Goal: Task Accomplishment & Management: Manage account settings

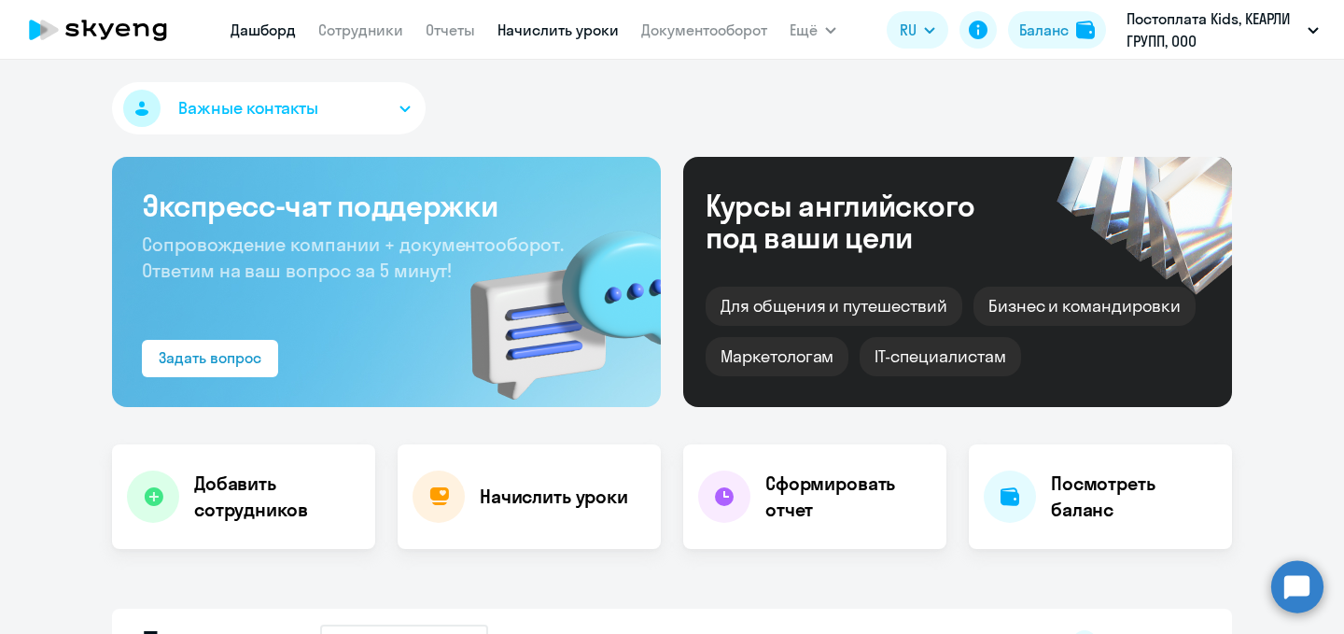
click at [515, 35] on link "Начислить уроки" at bounding box center [557, 30] width 121 height 19
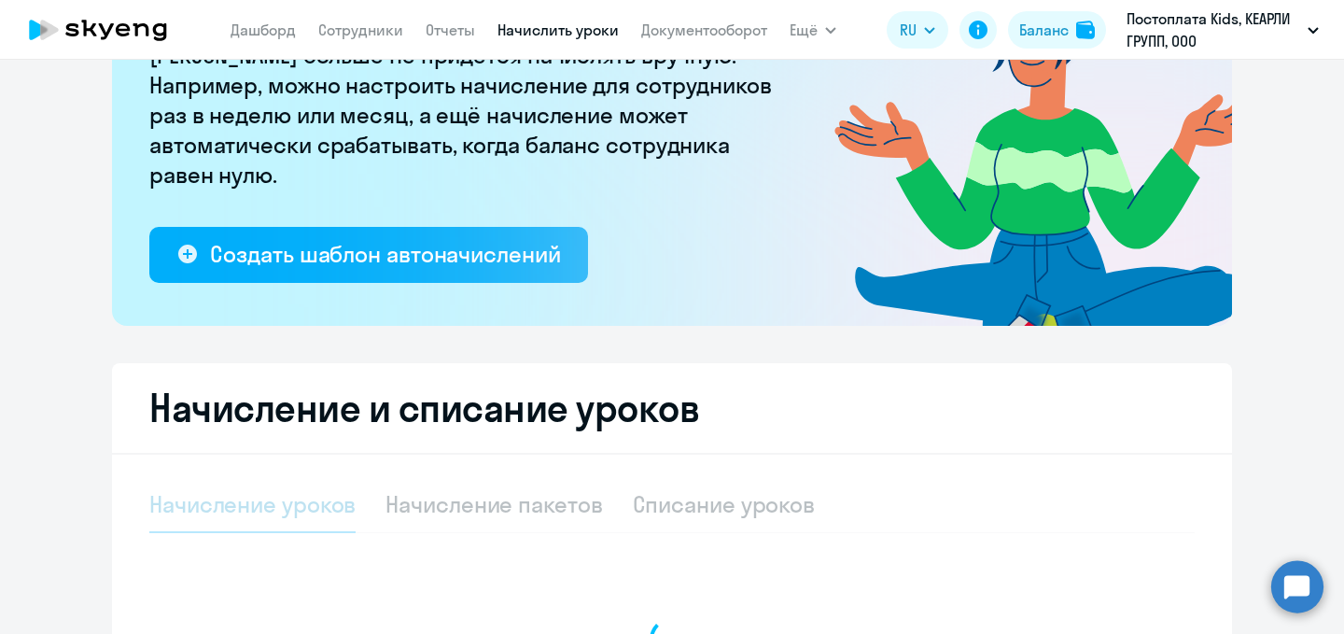
select select "10"
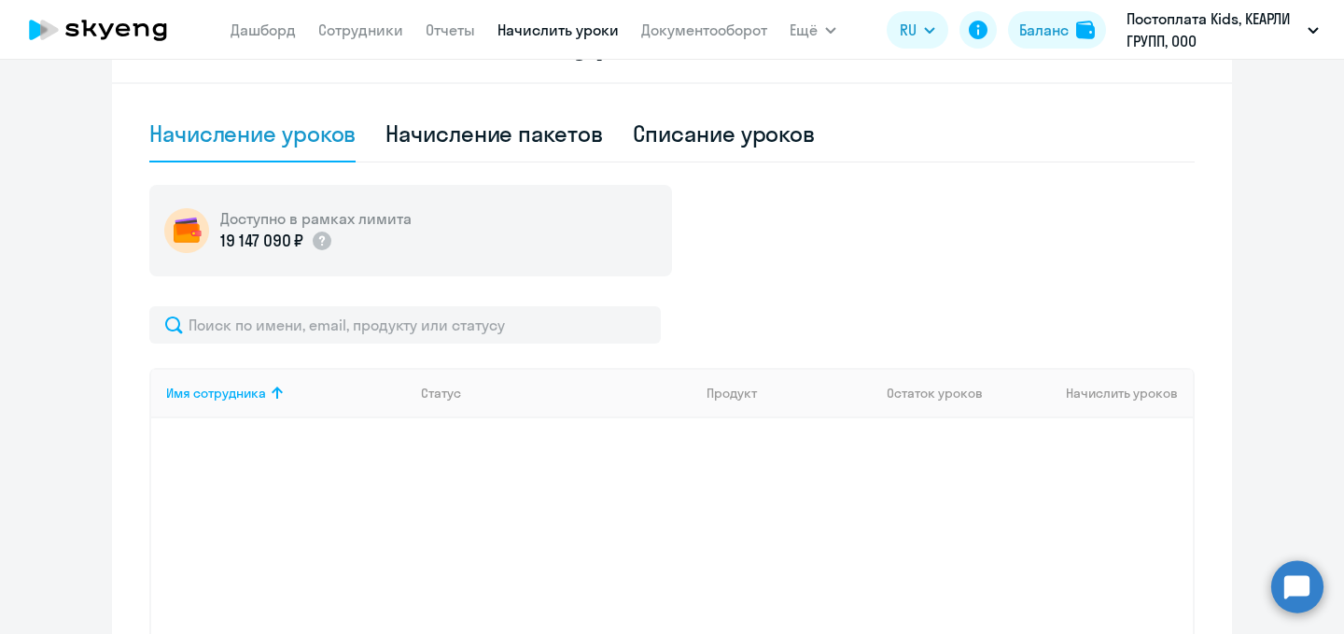
scroll to position [566, 0]
click at [538, 125] on div "Начисление пакетов" at bounding box center [493, 134] width 217 height 30
select select "10"
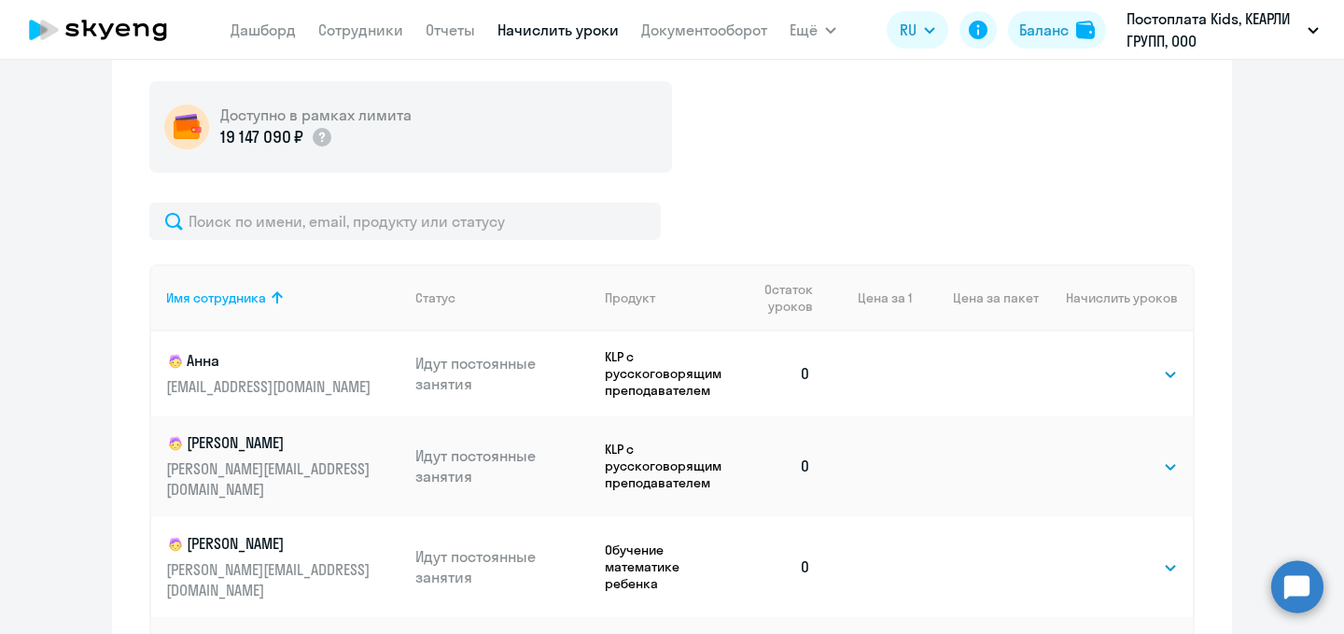
scroll to position [755, 0]
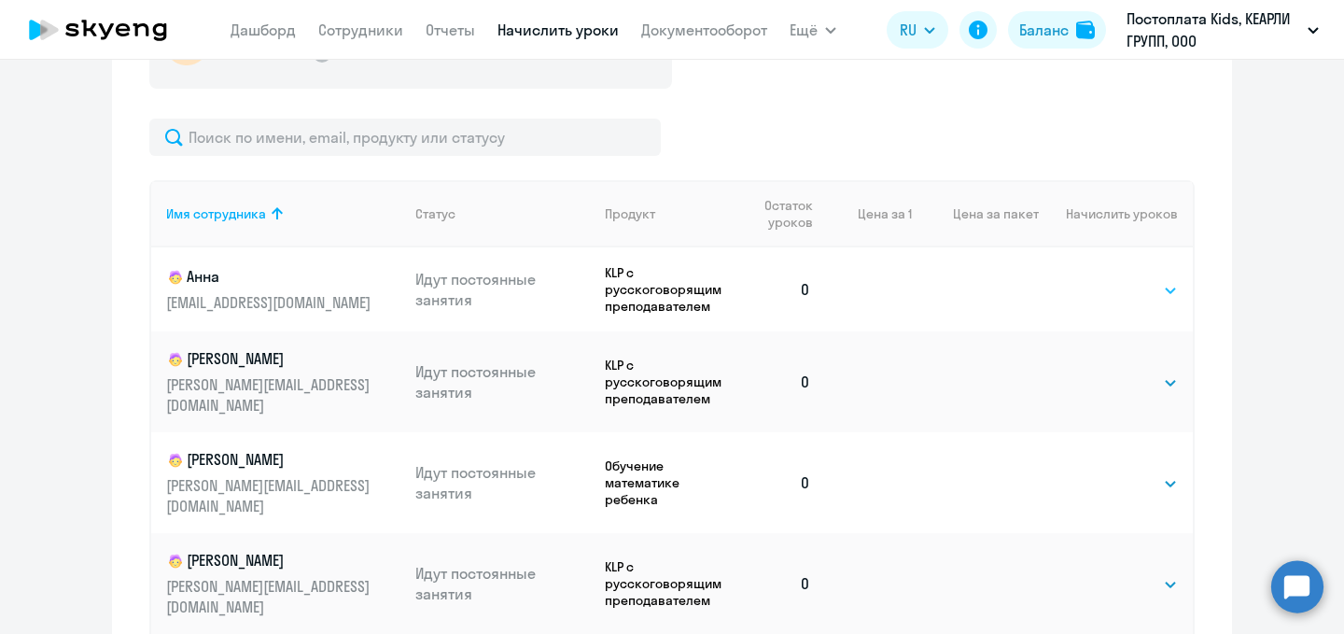
click at [1122, 295] on select "Выбрать 8 16 32 64 96 128" at bounding box center [1139, 290] width 77 height 22
select select "8"
click at [1101, 279] on select "Выбрать 8 16 32 64 96 128" at bounding box center [1139, 290] width 77 height 22
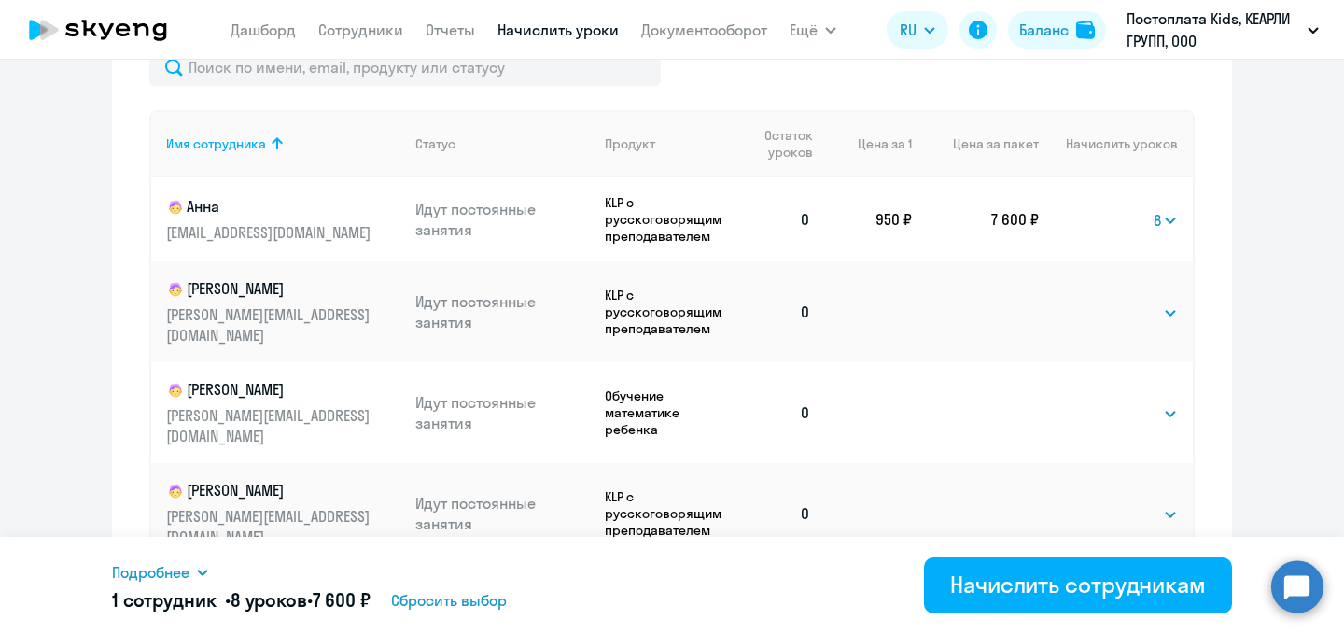
scroll to position [823, 0]
click at [1171, 212] on select "Выбрать 8 16 32 64 96 128" at bounding box center [1165, 222] width 24 height 22
select select
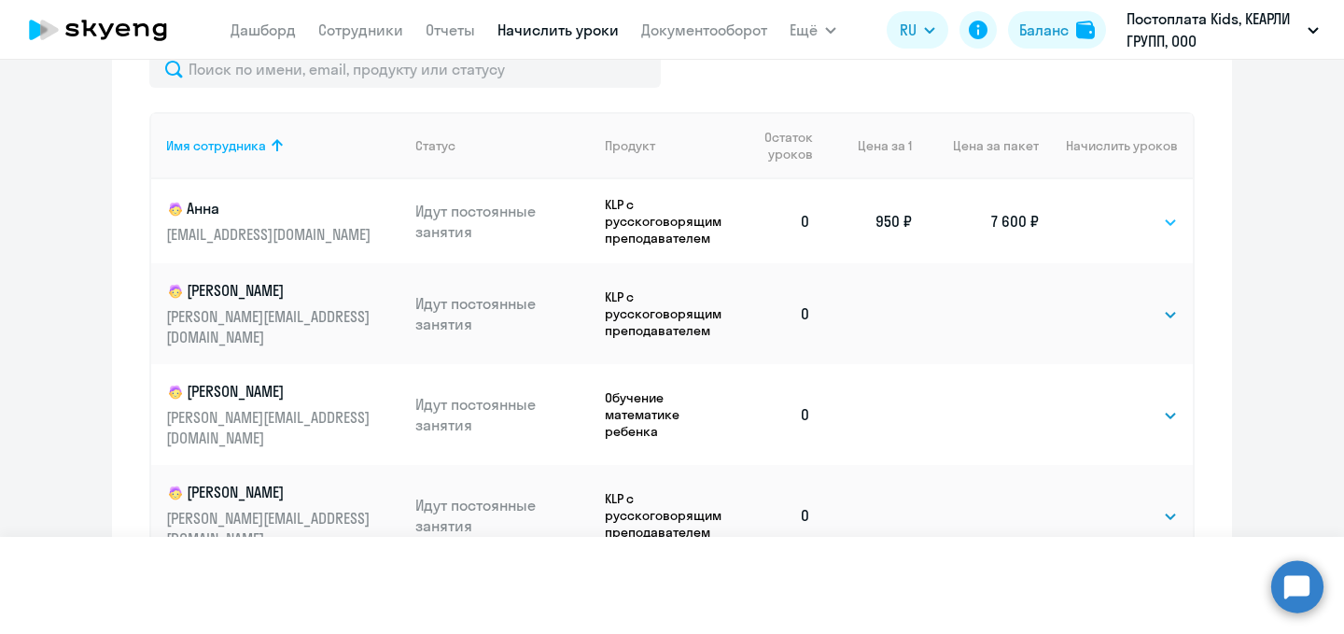
click at [1153, 211] on select "Выбрать 8 16 32 64 96 128" at bounding box center [1165, 222] width 24 height 22
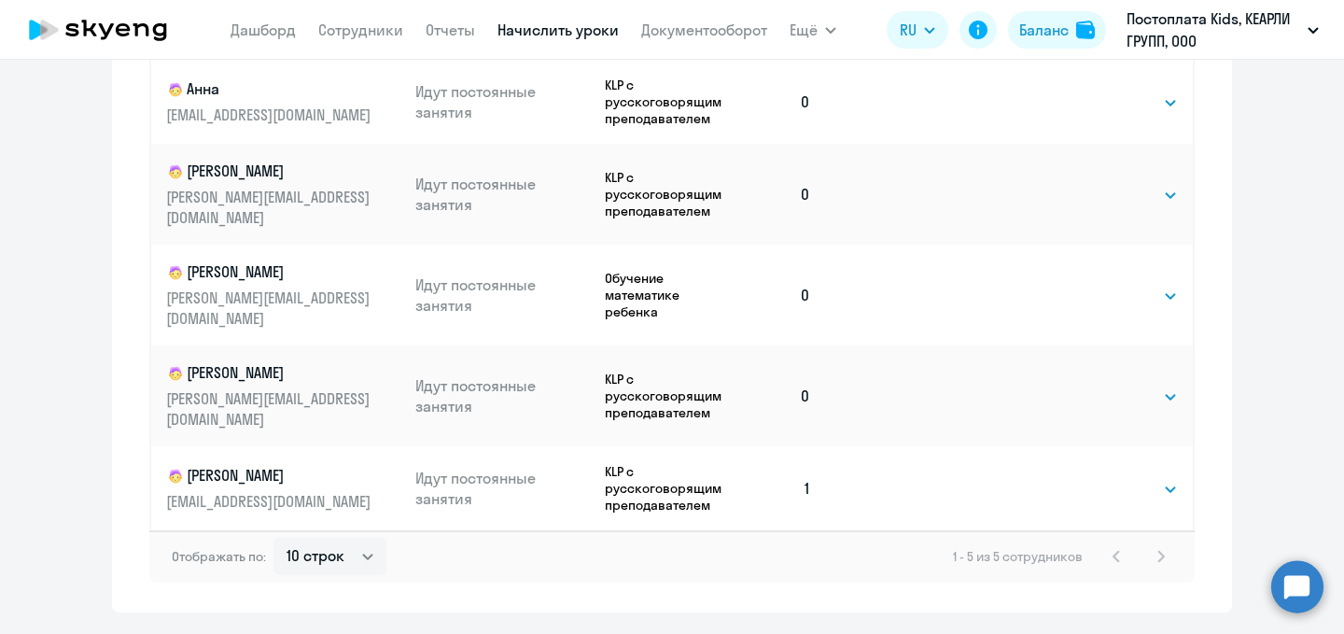
scroll to position [945, 0]
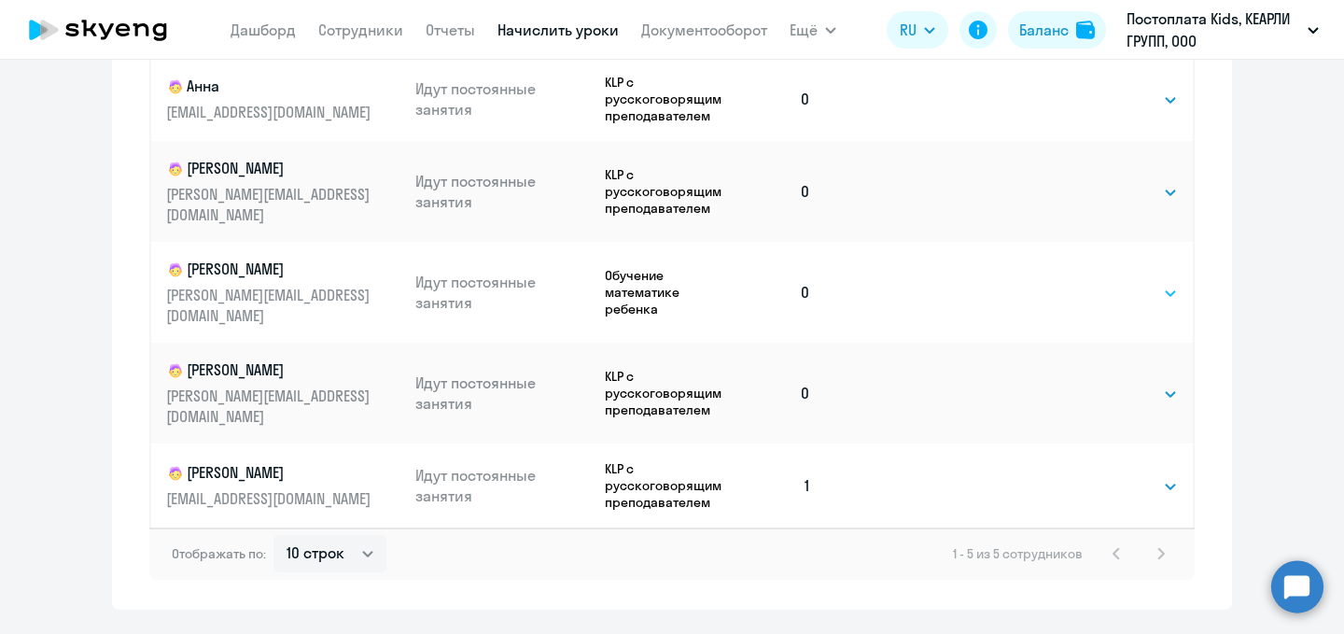
click at [1168, 282] on select "Выбрать 8 16 32 64 96 128" at bounding box center [1139, 293] width 77 height 22
select select "8"
click at [1101, 282] on select "Выбрать 8 16 32 64 96 128" at bounding box center [1139, 293] width 77 height 22
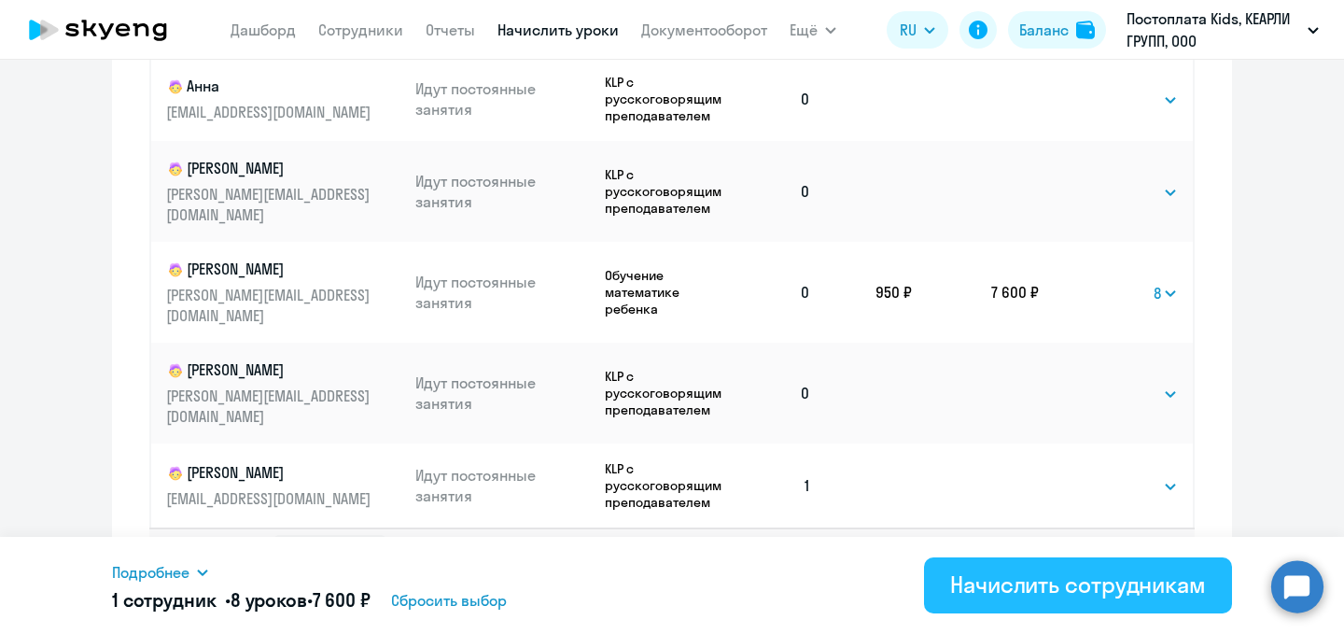
click at [1062, 585] on div "Начислить сотрудникам" at bounding box center [1078, 584] width 256 height 30
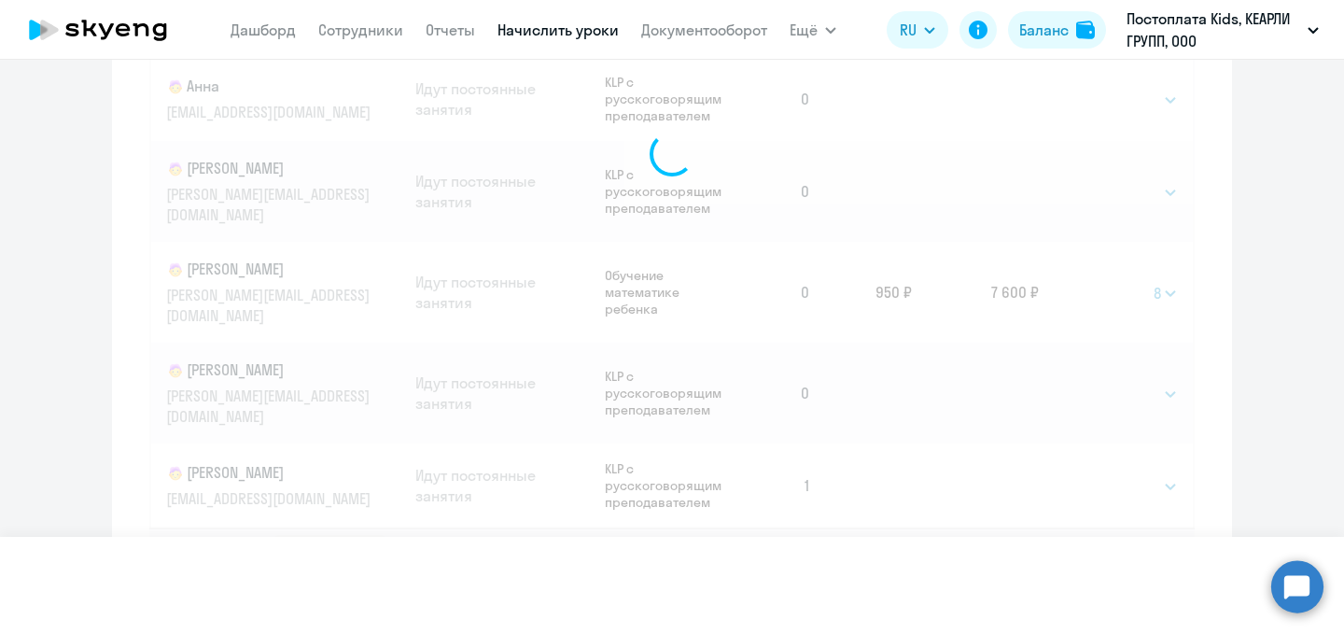
select select
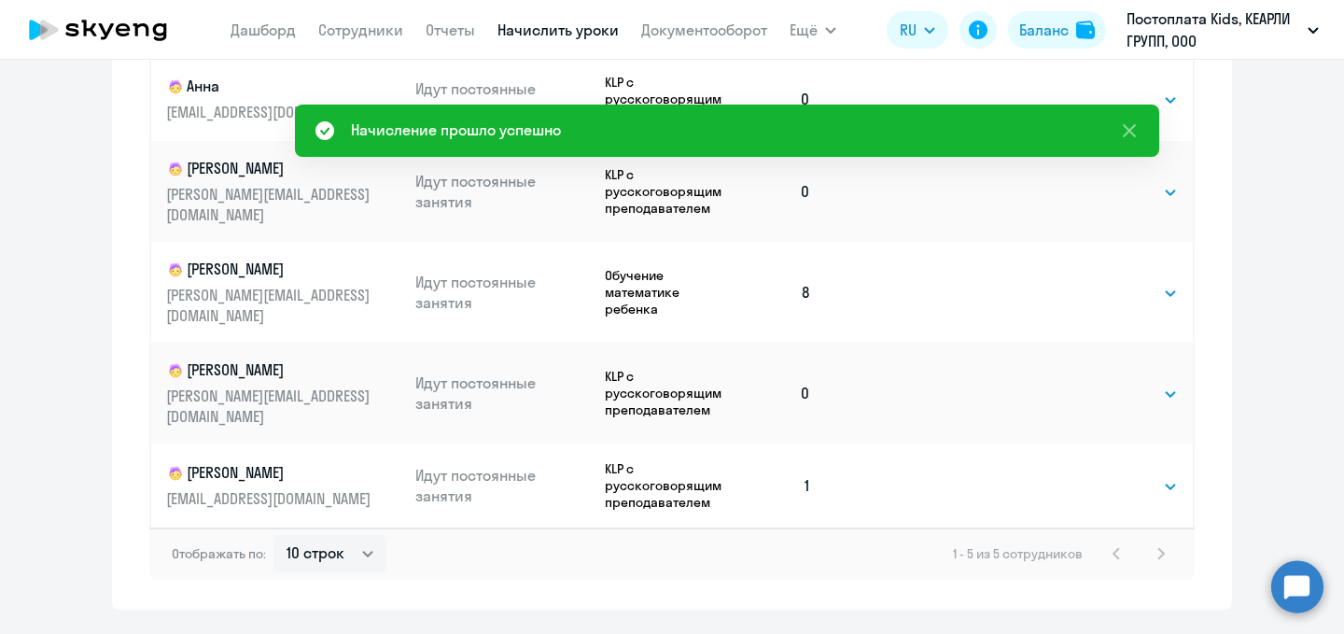
scroll to position [525, 0]
